Goal: Navigation & Orientation: Find specific page/section

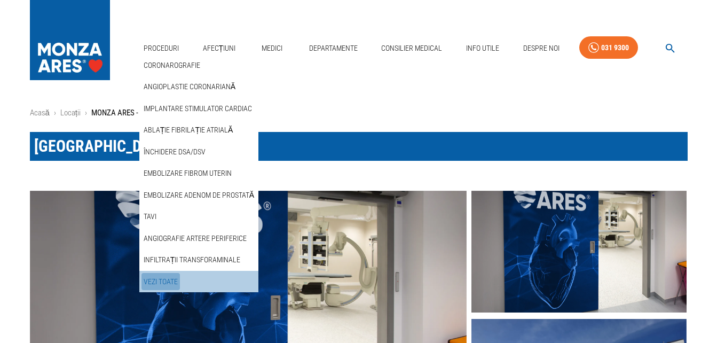
click at [170, 280] on link "Vezi Toate" at bounding box center [160, 282] width 38 height 18
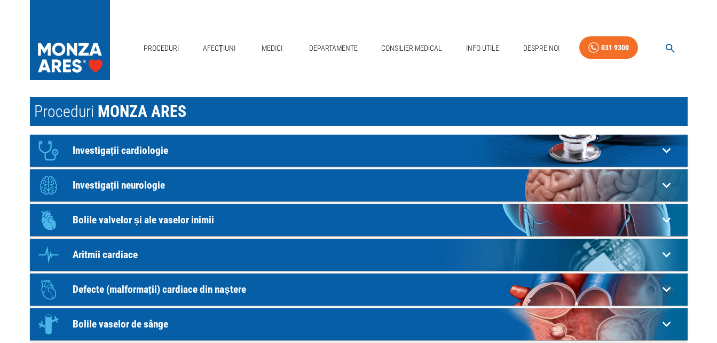
scroll to position [18, 0]
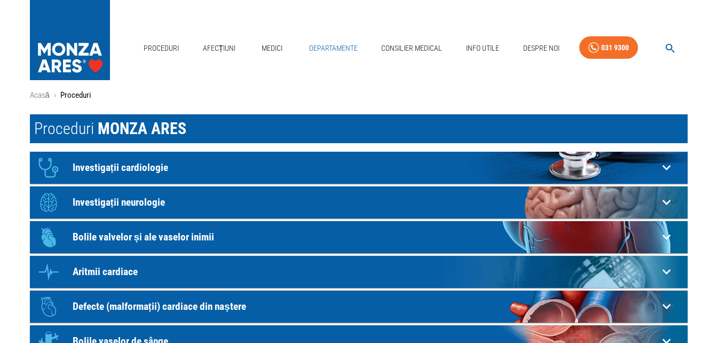
click at [344, 46] on link "Departamente" at bounding box center [333, 48] width 57 height 22
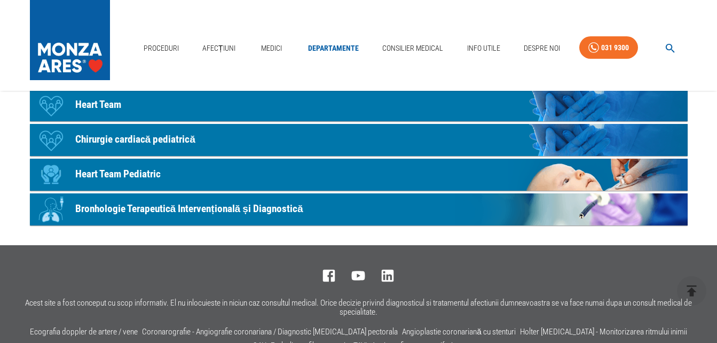
scroll to position [694, 0]
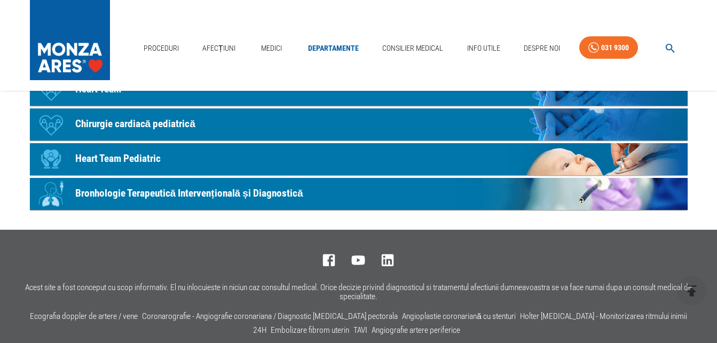
scroll to position [18, 0]
